Goal: Use online tool/utility: Use online tool/utility

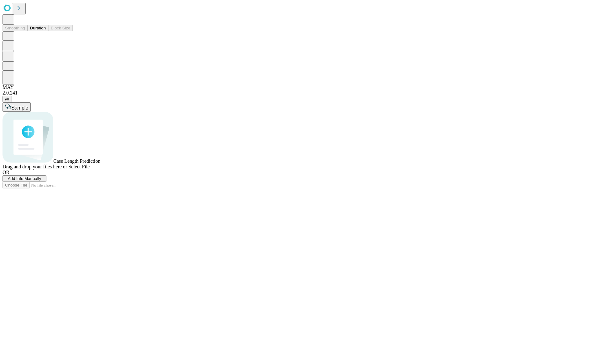
click at [90, 170] on span "Select File" at bounding box center [78, 166] width 21 height 5
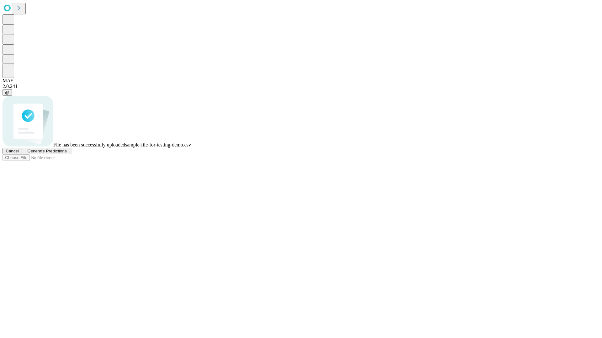
click at [66, 154] on span "Generate Predictions" at bounding box center [46, 151] width 39 height 5
